Goal: Use online tool/utility: Utilize a website feature to perform a specific function

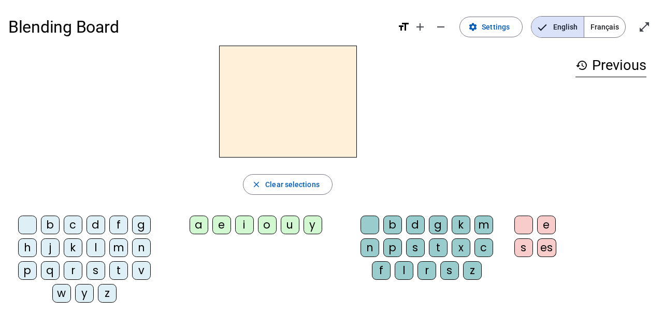
click at [119, 248] on div "m" at bounding box center [118, 247] width 19 height 19
click at [201, 220] on div "a" at bounding box center [198, 224] width 19 height 19
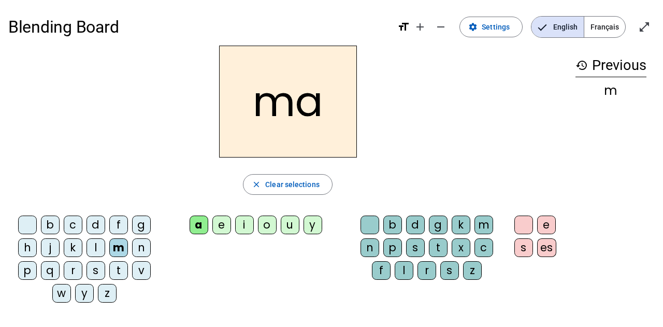
click at [405, 265] on div "l" at bounding box center [404, 270] width 19 height 19
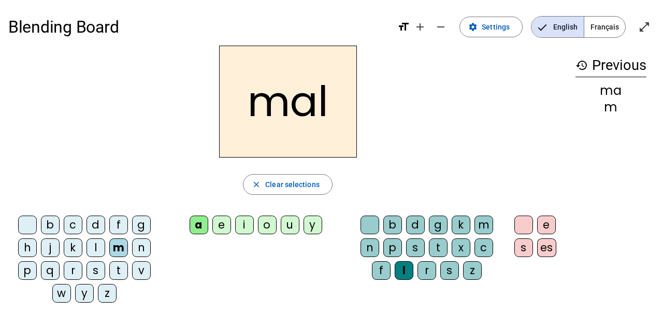
click at [246, 223] on div "i" at bounding box center [244, 224] width 19 height 19
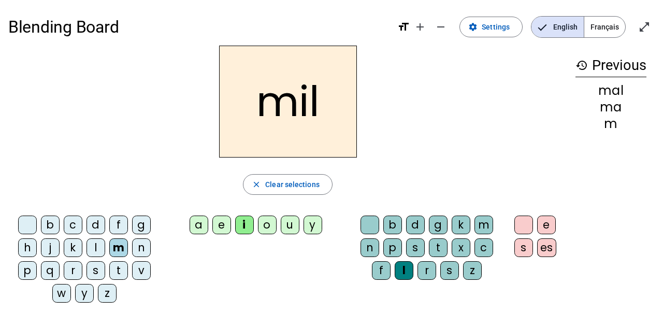
click at [92, 270] on div "s" at bounding box center [95, 270] width 19 height 19
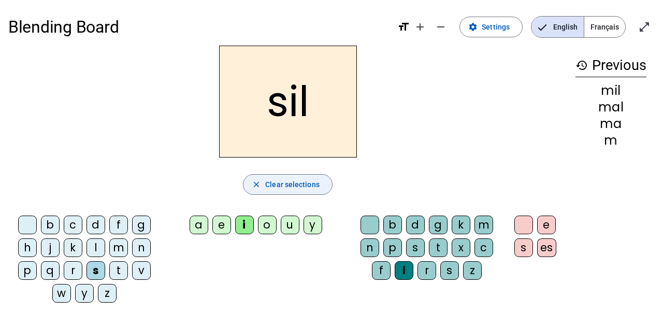
click at [309, 181] on span "Clear selections" at bounding box center [292, 184] width 54 height 12
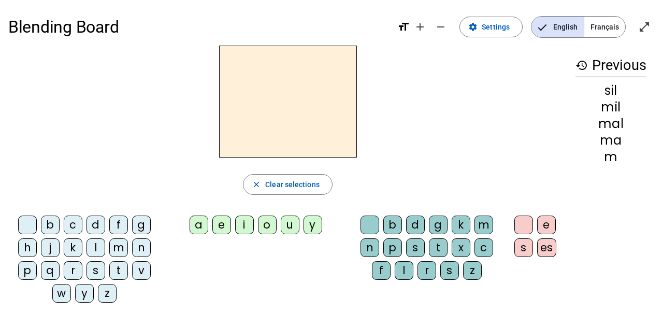
click at [93, 269] on div "s" at bounding box center [95, 270] width 19 height 19
click at [243, 218] on div "i" at bounding box center [244, 224] width 19 height 19
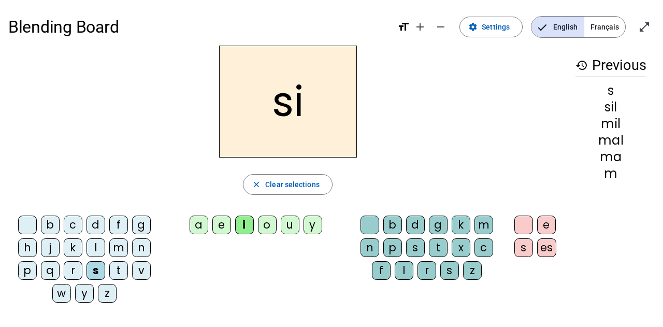
click at [143, 253] on div "n" at bounding box center [141, 247] width 19 height 19
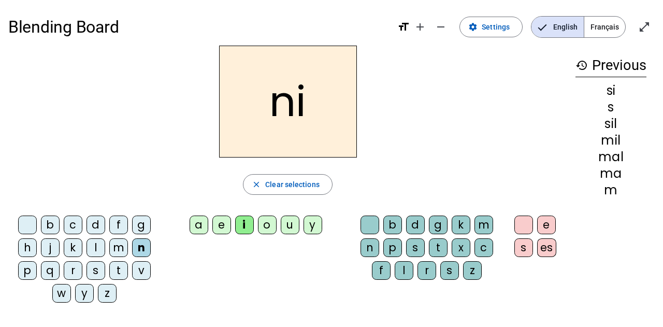
click at [222, 227] on div "e" at bounding box center [221, 224] width 19 height 19
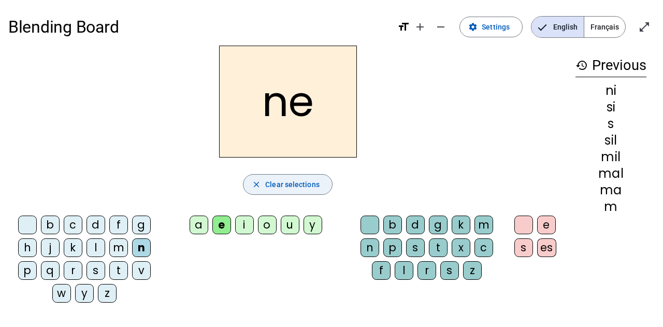
click at [278, 181] on span "Clear selections" at bounding box center [292, 184] width 54 height 12
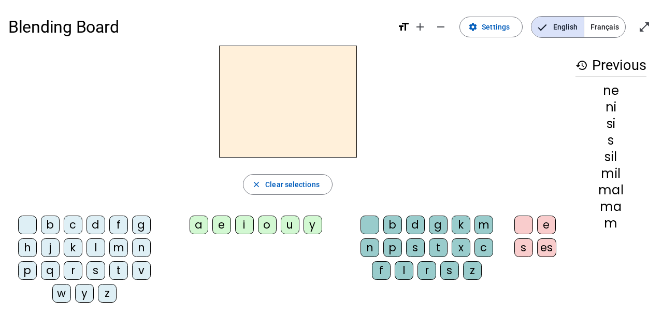
click at [95, 270] on div "s" at bounding box center [95, 270] width 19 height 19
click at [193, 217] on div "a" at bounding box center [198, 224] width 19 height 19
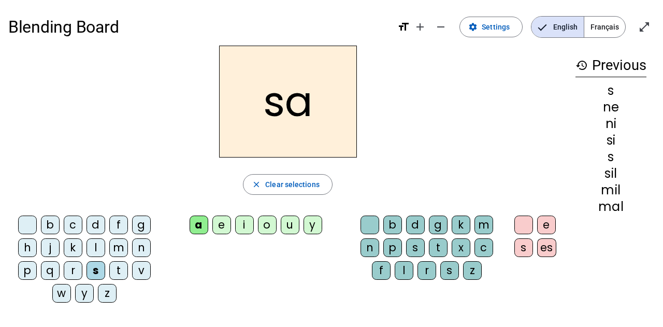
click at [290, 218] on div "u" at bounding box center [290, 224] width 19 height 19
click at [94, 245] on div "l" at bounding box center [95, 247] width 19 height 19
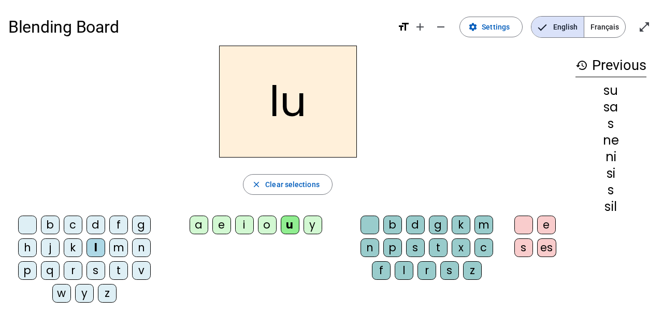
click at [96, 214] on div "b c d f g h j k l m n p q r s t v w y z" at bounding box center [86, 260] width 156 height 99
click at [95, 221] on div "d" at bounding box center [95, 224] width 19 height 19
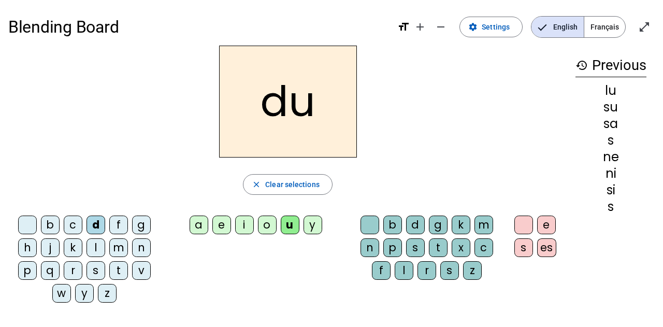
click at [142, 246] on div "n" at bounding box center [141, 247] width 19 height 19
click at [407, 272] on div "l" at bounding box center [404, 270] width 19 height 19
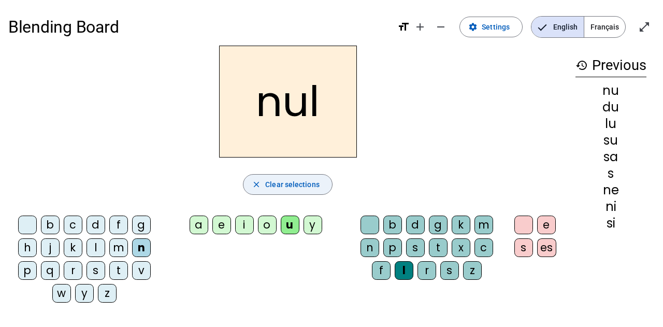
click at [295, 173] on span "button" at bounding box center [287, 184] width 89 height 25
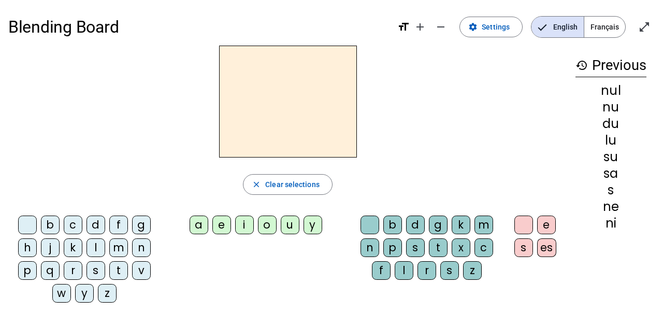
click at [89, 251] on div "l" at bounding box center [95, 247] width 19 height 19
click at [196, 225] on div "a" at bounding box center [198, 224] width 19 height 19
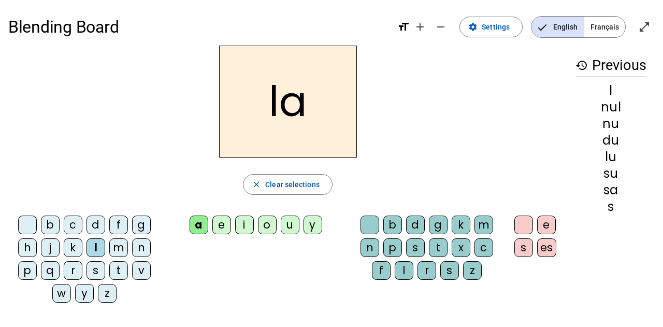
click at [408, 273] on div "l" at bounding box center [404, 270] width 19 height 19
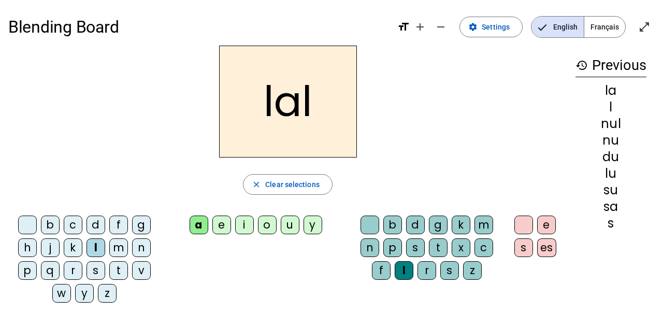
click at [408, 272] on div "l" at bounding box center [404, 270] width 19 height 19
click at [398, 270] on div "l" at bounding box center [404, 270] width 19 height 19
click at [283, 185] on span "Clear selections" at bounding box center [292, 184] width 54 height 12
